Goal: Task Accomplishment & Management: Manage account settings

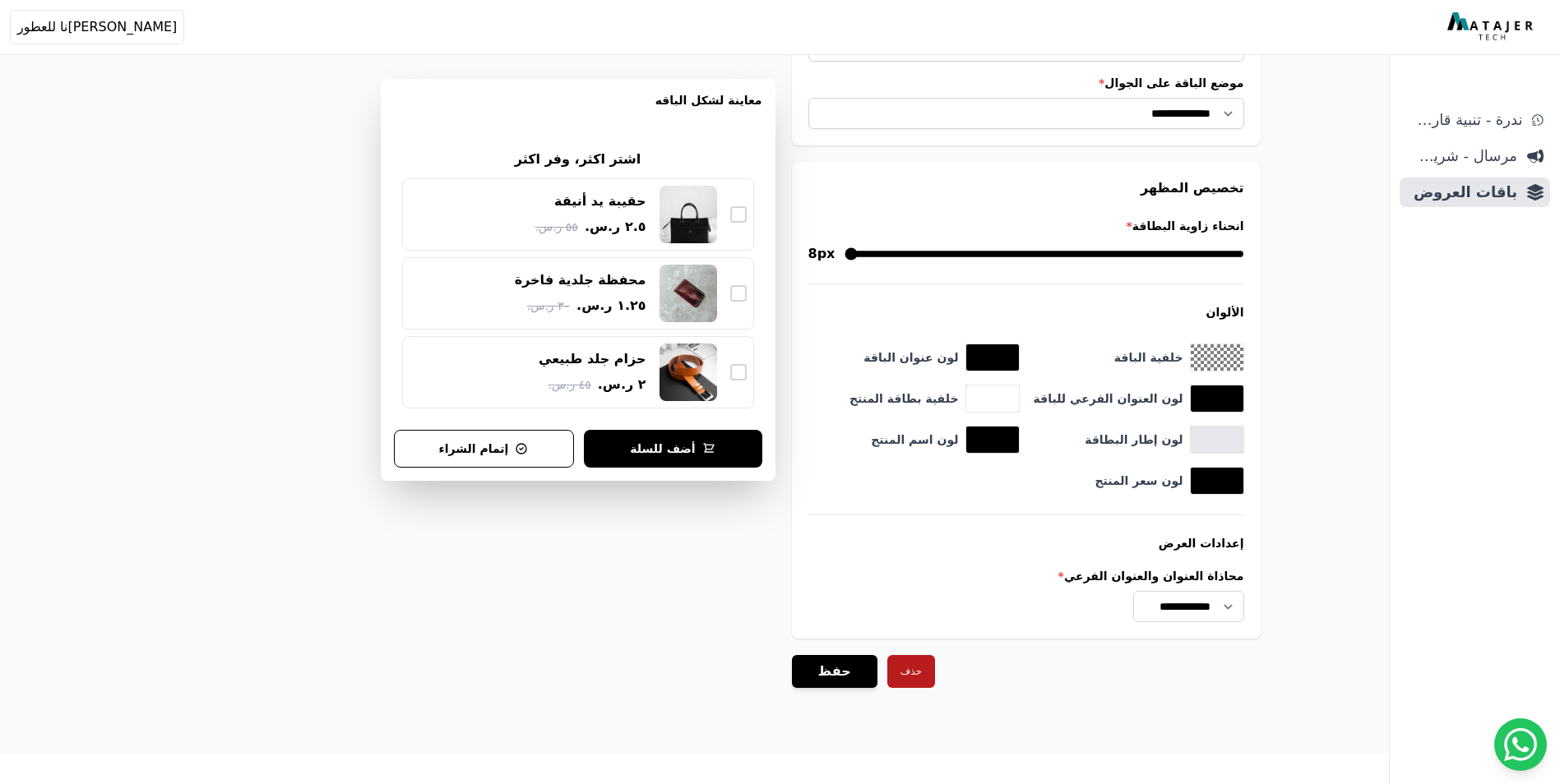
scroll to position [1552, 0]
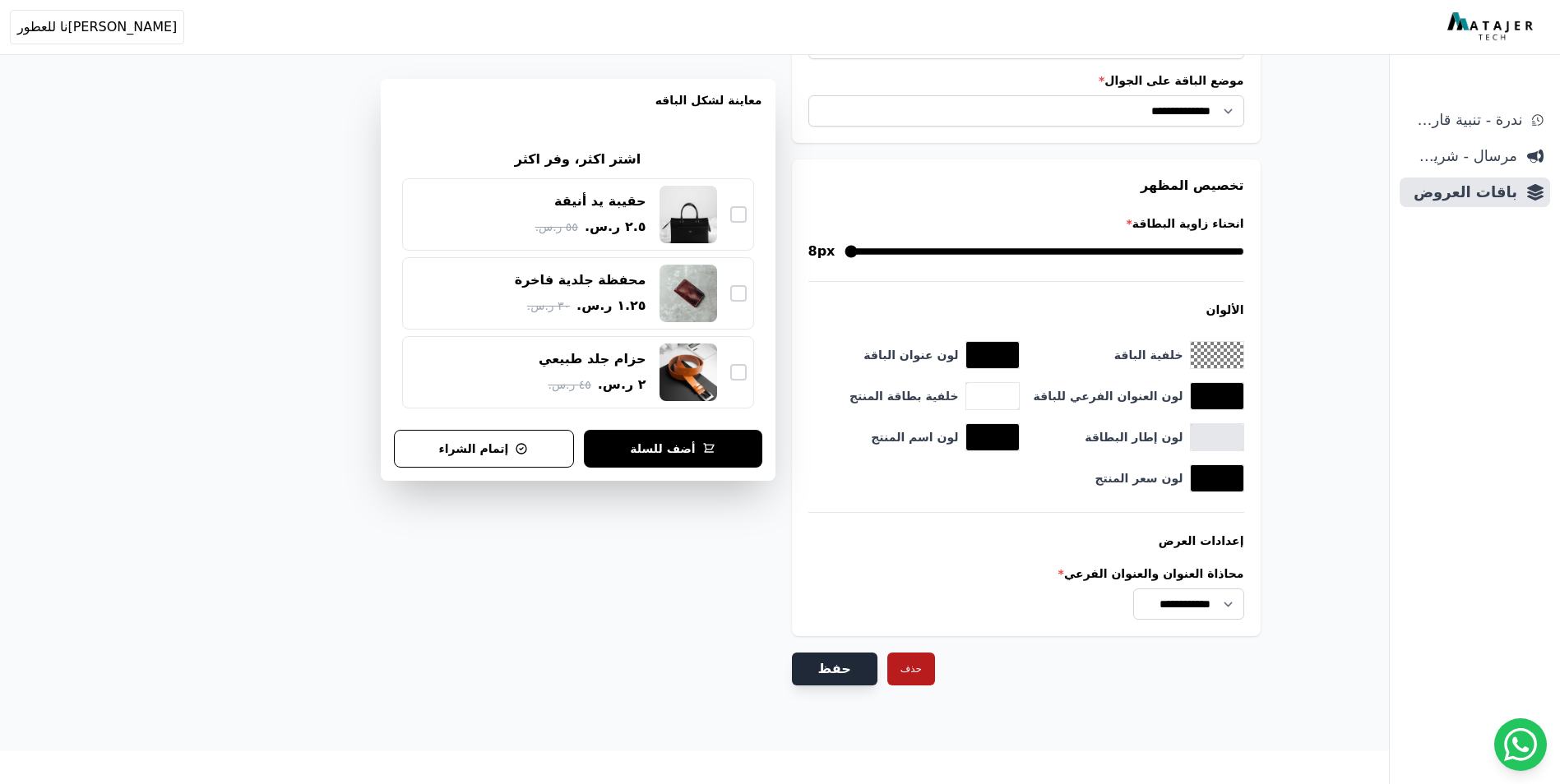
click at [845, 673] on button "حفظ" at bounding box center [834, 669] width 85 height 33
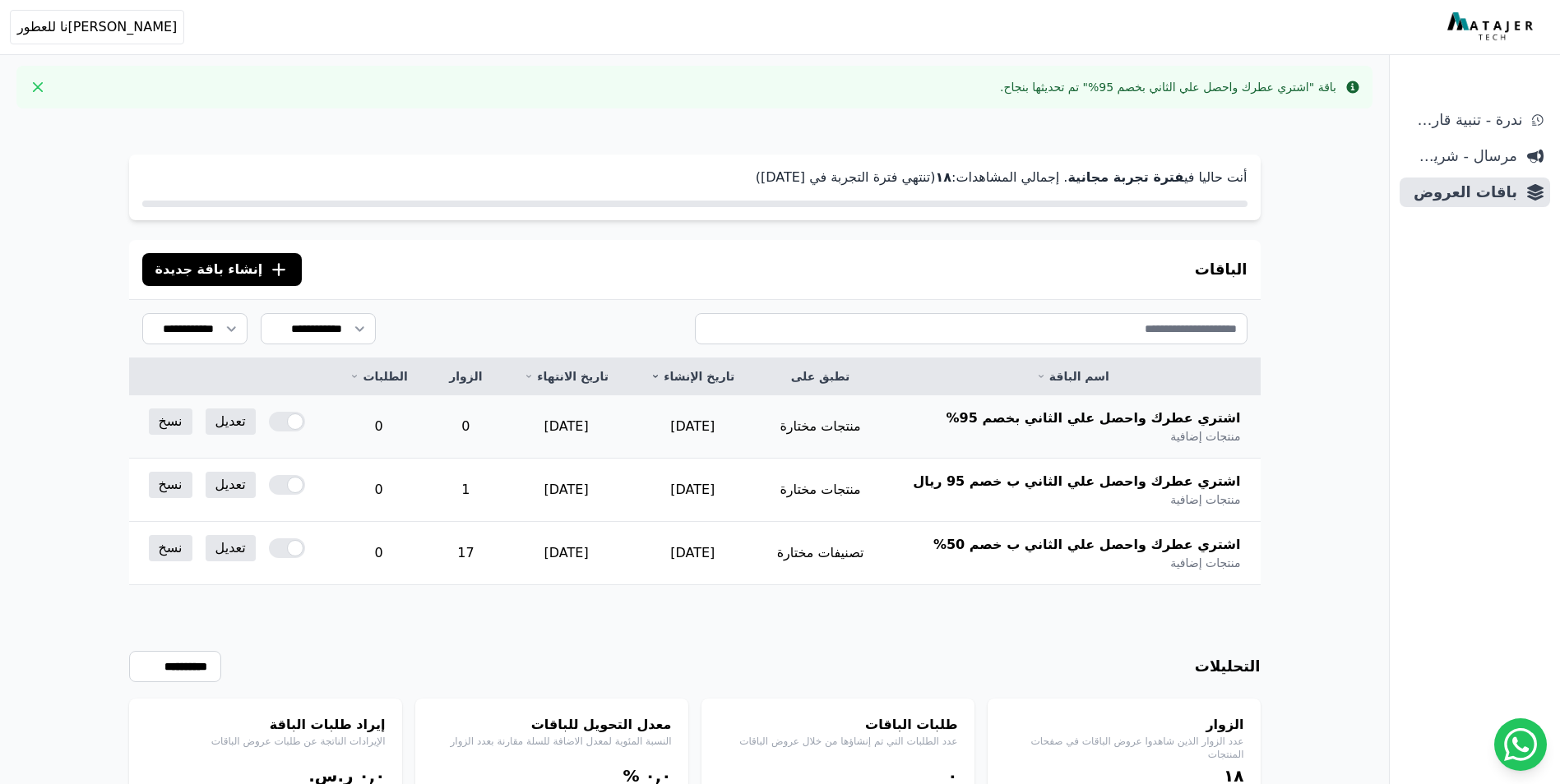
click at [285, 427] on div at bounding box center [286, 422] width 36 height 20
